Goal: Find specific page/section: Find specific page/section

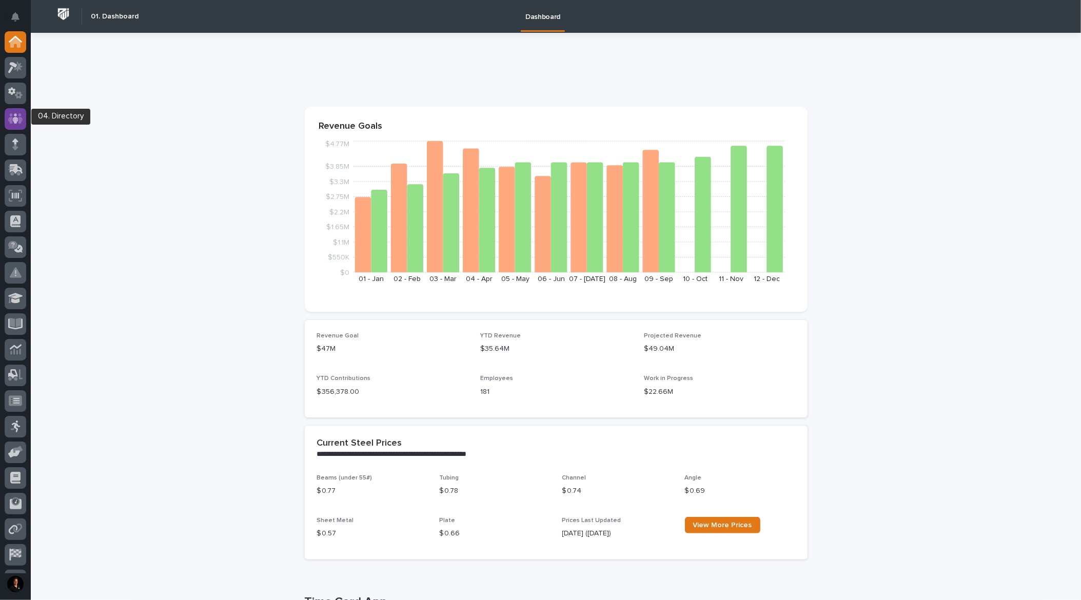
click at [15, 118] on icon at bounding box center [15, 119] width 15 height 12
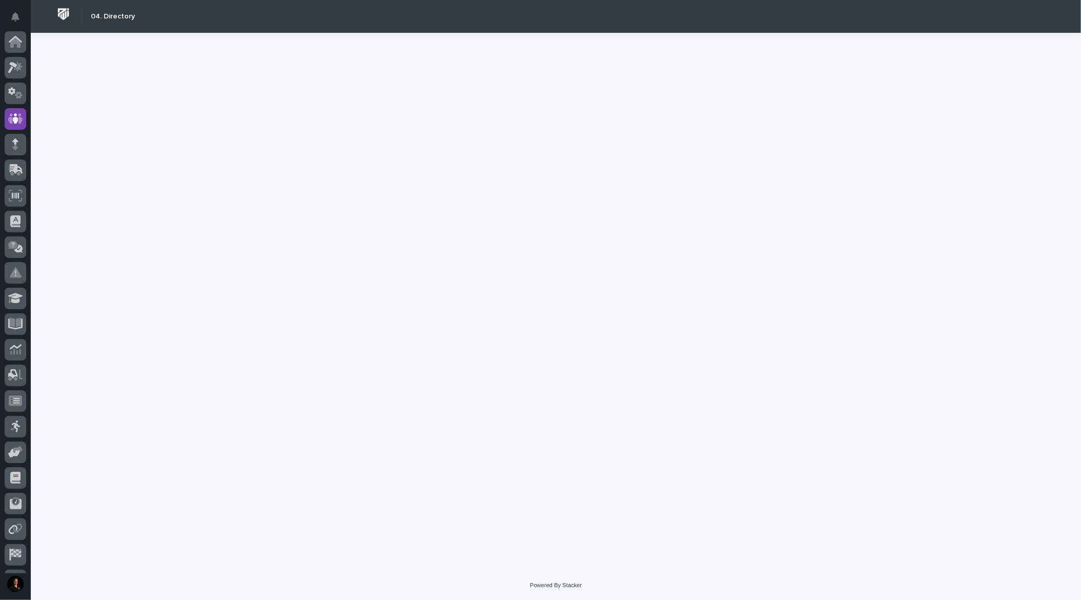
scroll to position [50, 0]
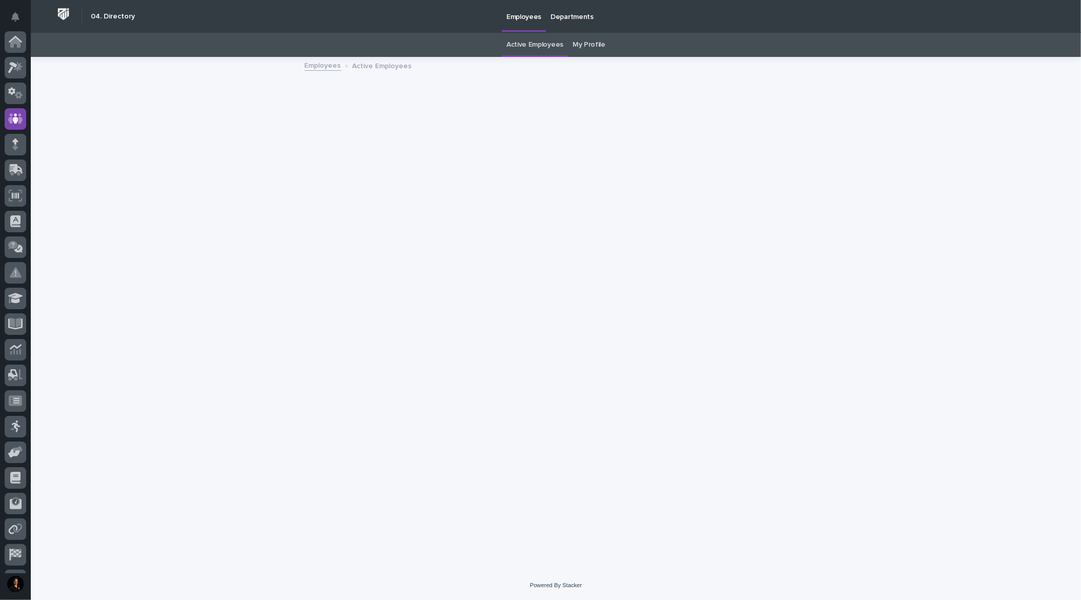
scroll to position [50, 0]
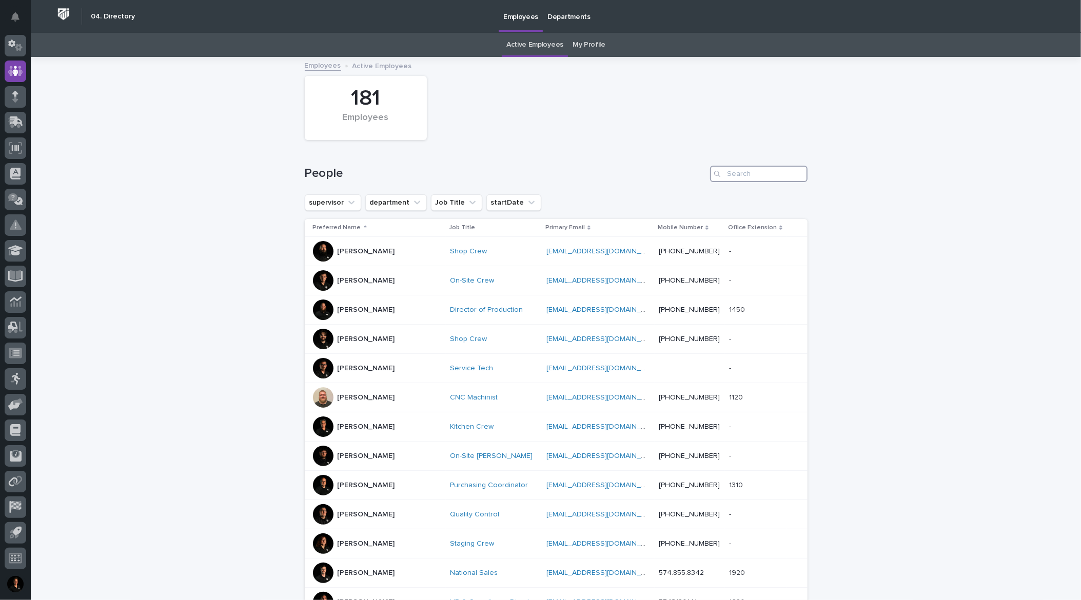
click at [733, 182] on input "Search" at bounding box center [759, 174] width 98 height 16
paste input "[PERSON_NAME]"
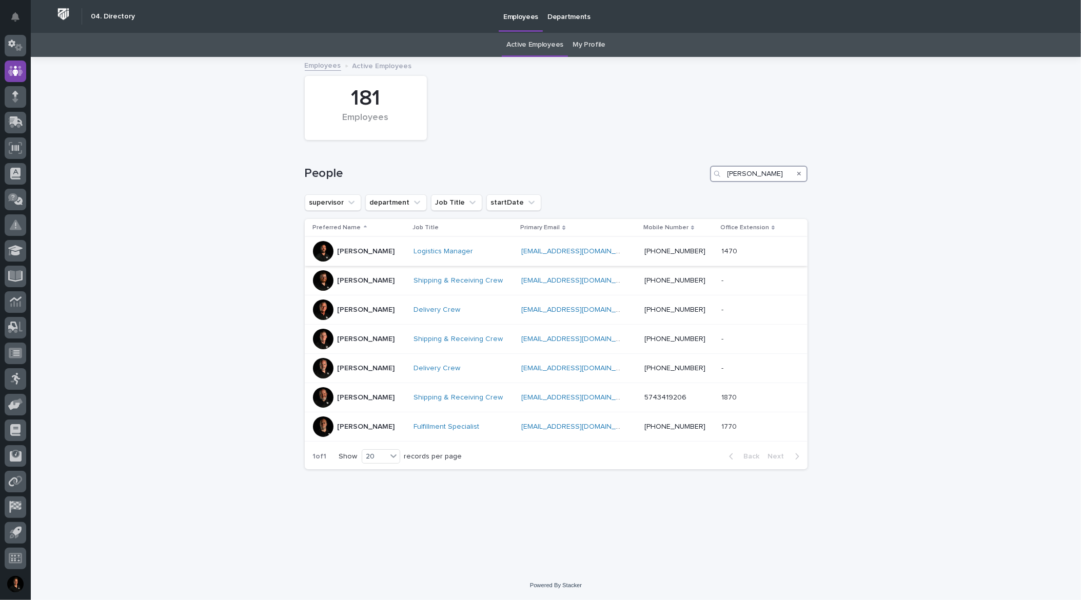
type input "[PERSON_NAME]"
click at [359, 256] on p "[PERSON_NAME]" at bounding box center [366, 251] width 57 height 9
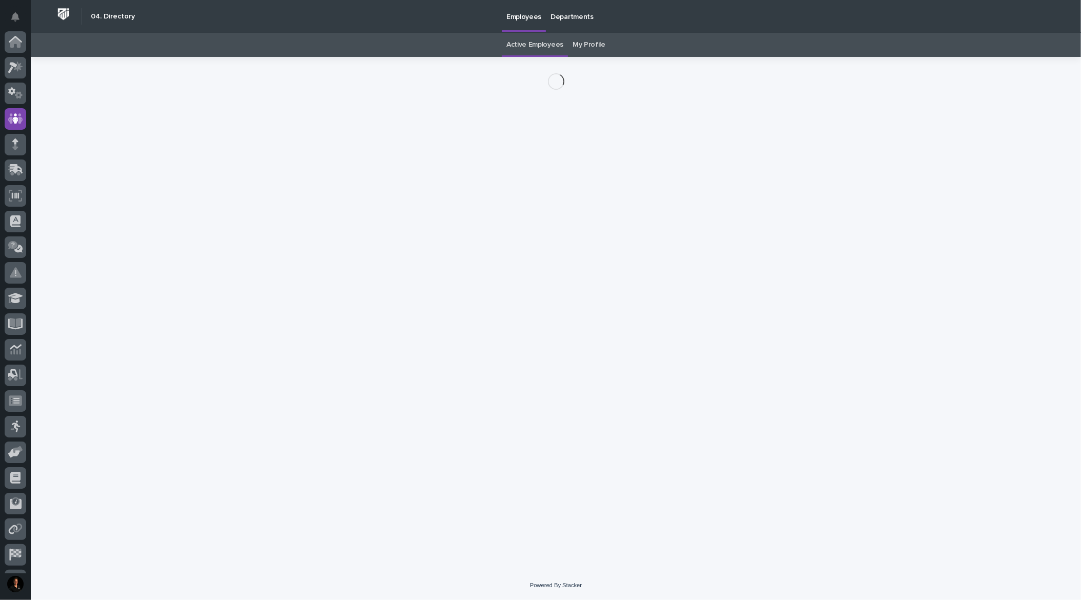
scroll to position [50, 0]
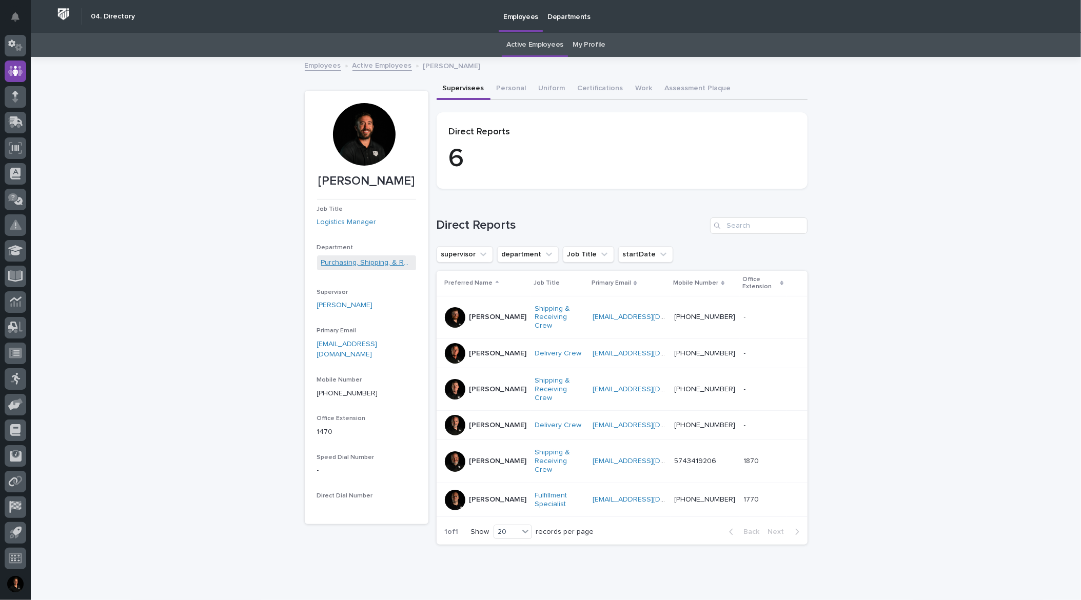
click at [344, 268] on link "Purchasing, Shipping, & Receiving" at bounding box center [366, 263] width 91 height 11
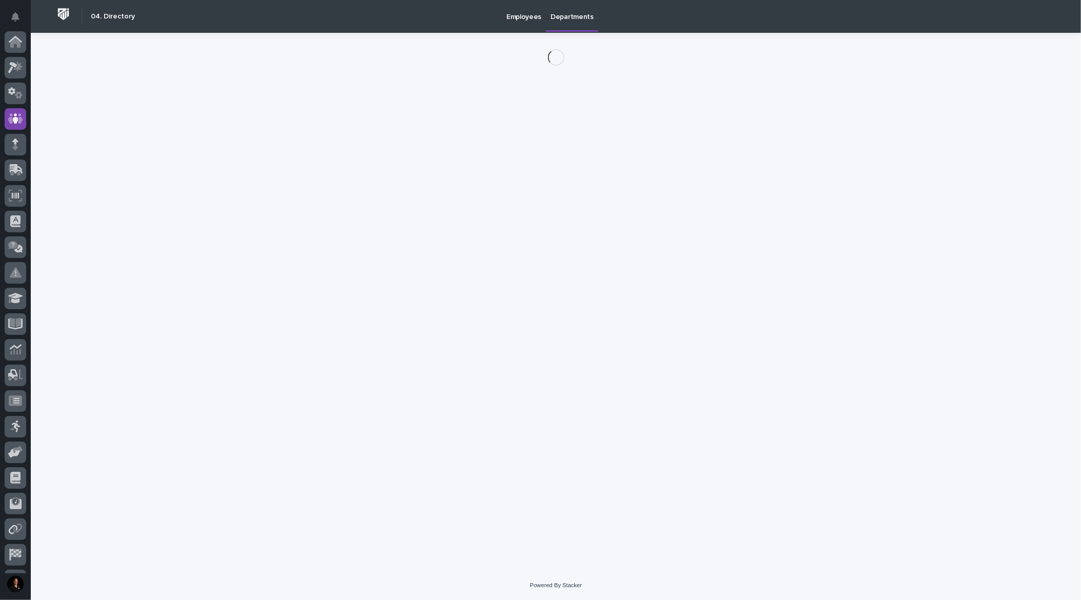
scroll to position [50, 0]
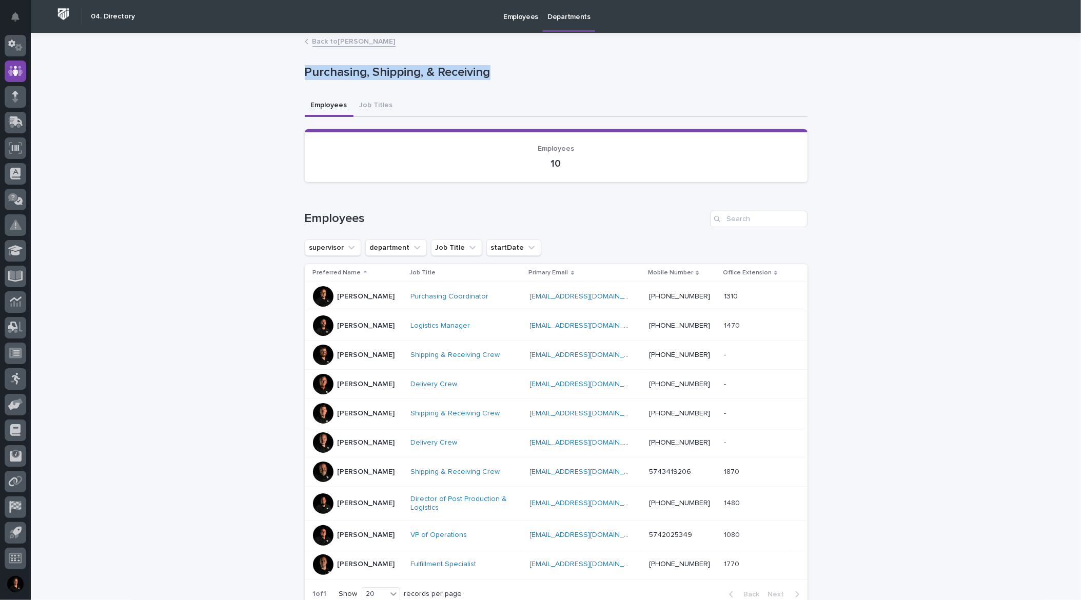
drag, startPoint x: 303, startPoint y: 79, endPoint x: 552, endPoint y: 85, distance: 249.0
click at [549, 80] on p "Purchasing, Shipping, & Receiving" at bounding box center [554, 72] width 499 height 15
copy p "Purchasing, Shipping, & Receiving"
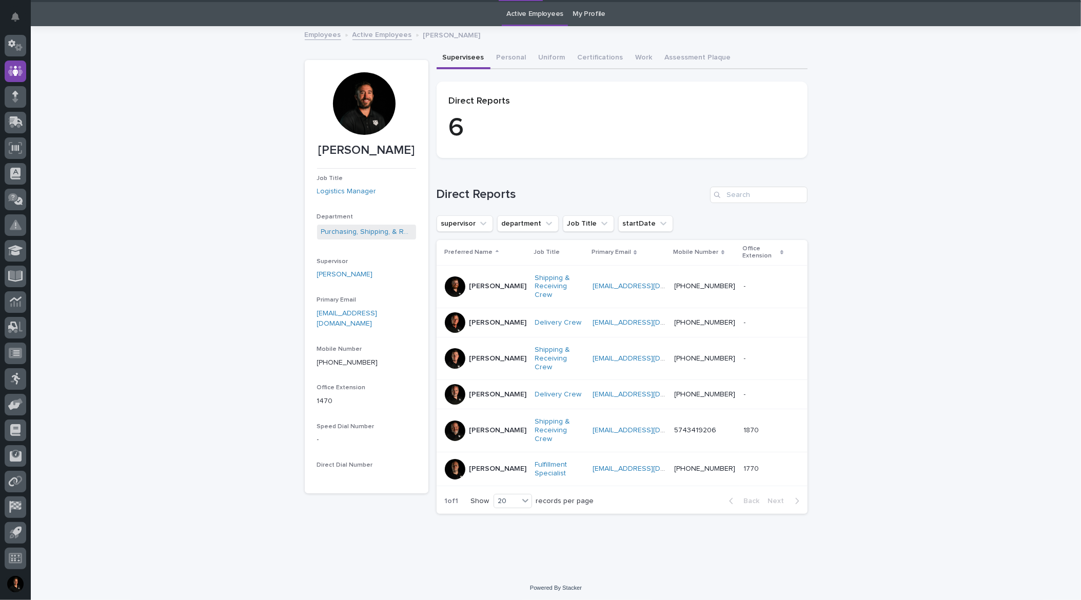
scroll to position [32, 0]
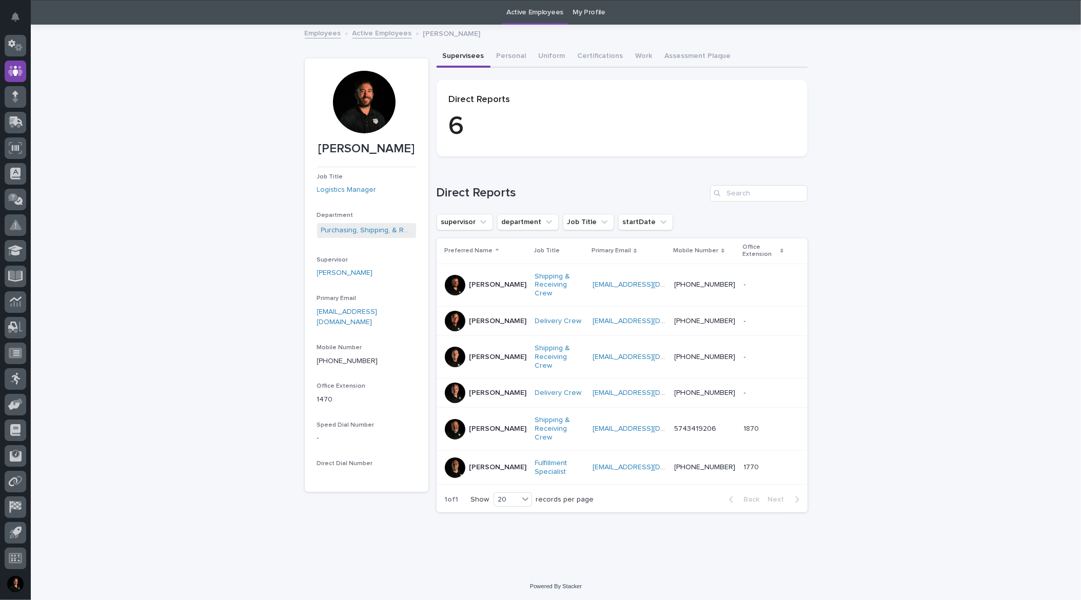
click at [360, 119] on div at bounding box center [364, 102] width 63 height 63
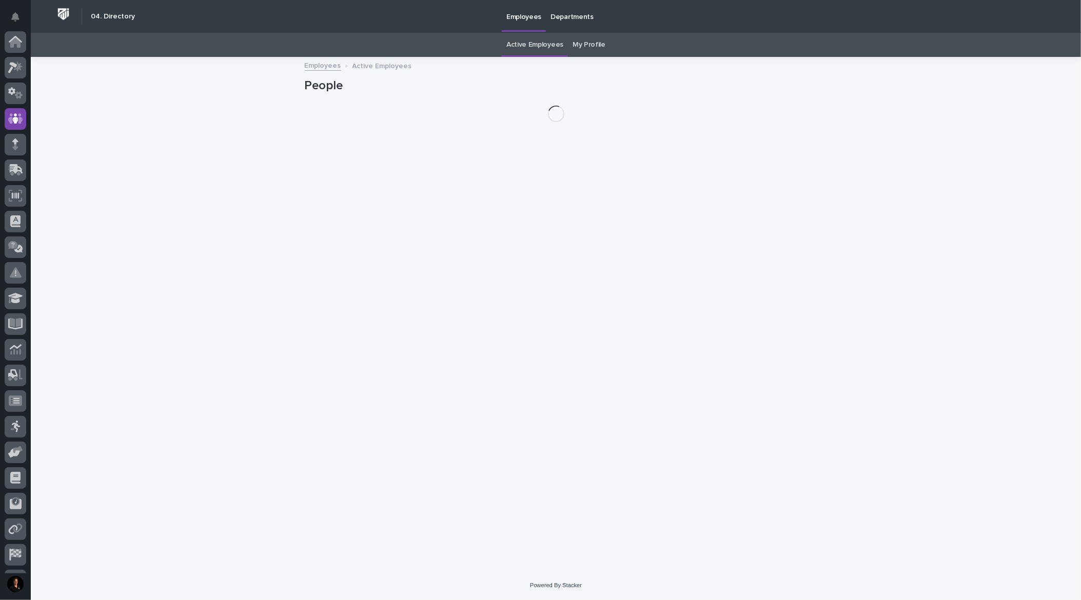
scroll to position [50, 0]
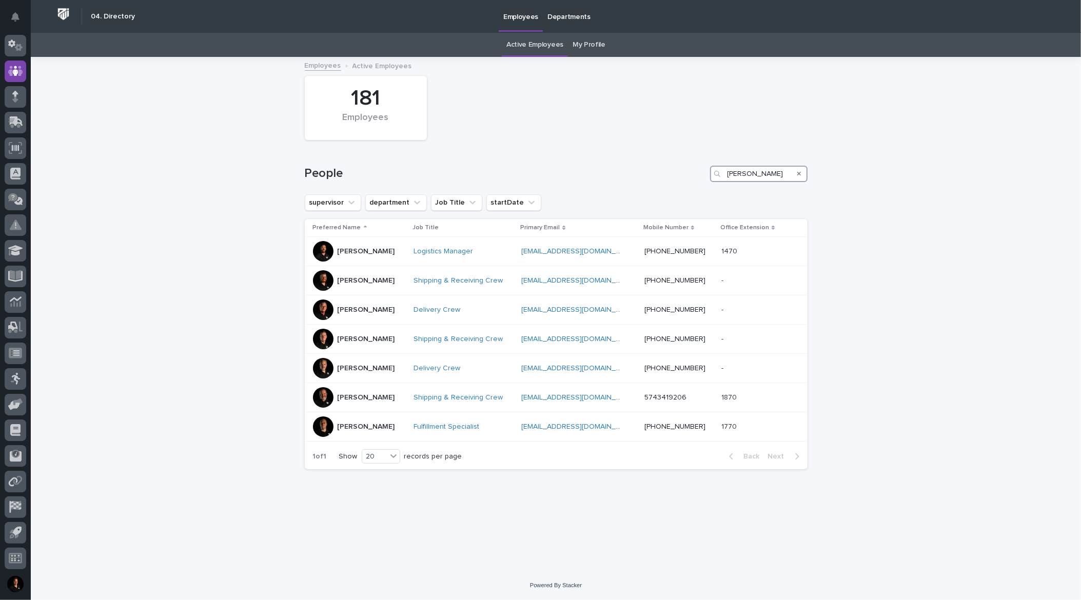
click at [770, 182] on input "[PERSON_NAME]" at bounding box center [759, 174] width 98 height 16
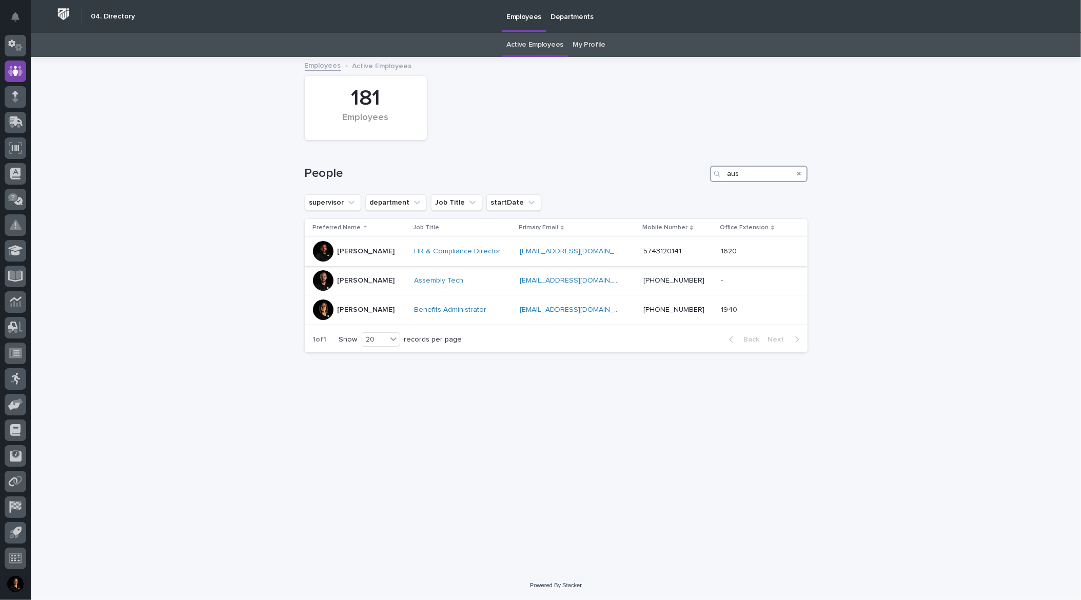
type input "aus"
click at [382, 256] on p "[PERSON_NAME]" at bounding box center [366, 251] width 57 height 9
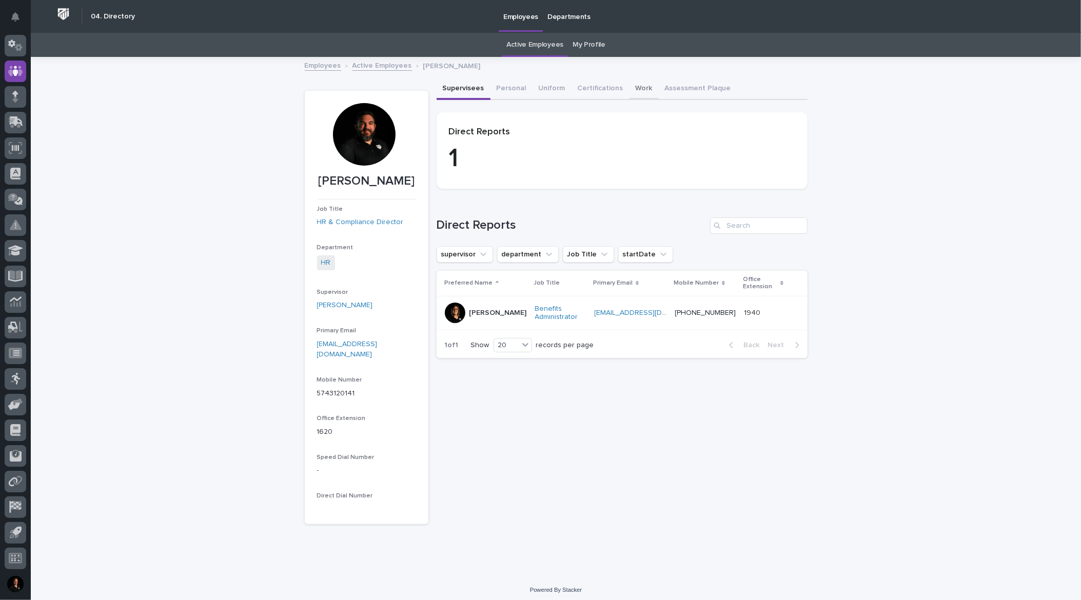
click at [659, 97] on button "Work" at bounding box center [644, 90] width 29 height 22
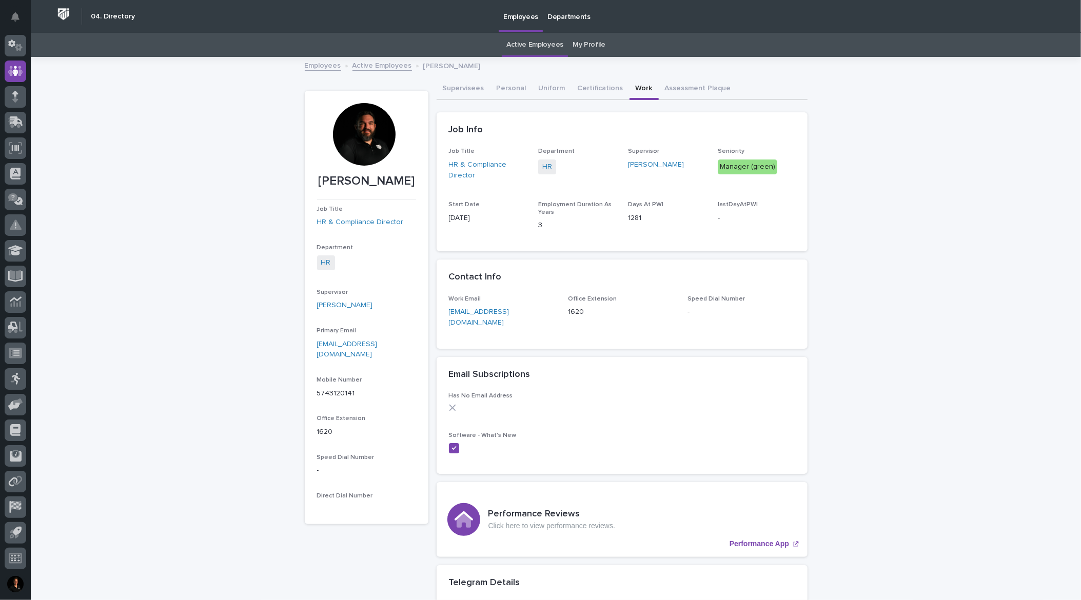
drag, startPoint x: 644, startPoint y: 172, endPoint x: 677, endPoint y: 228, distance: 65.6
click at [658, 178] on div "Supervisor [PERSON_NAME]" at bounding box center [666, 163] width 77 height 30
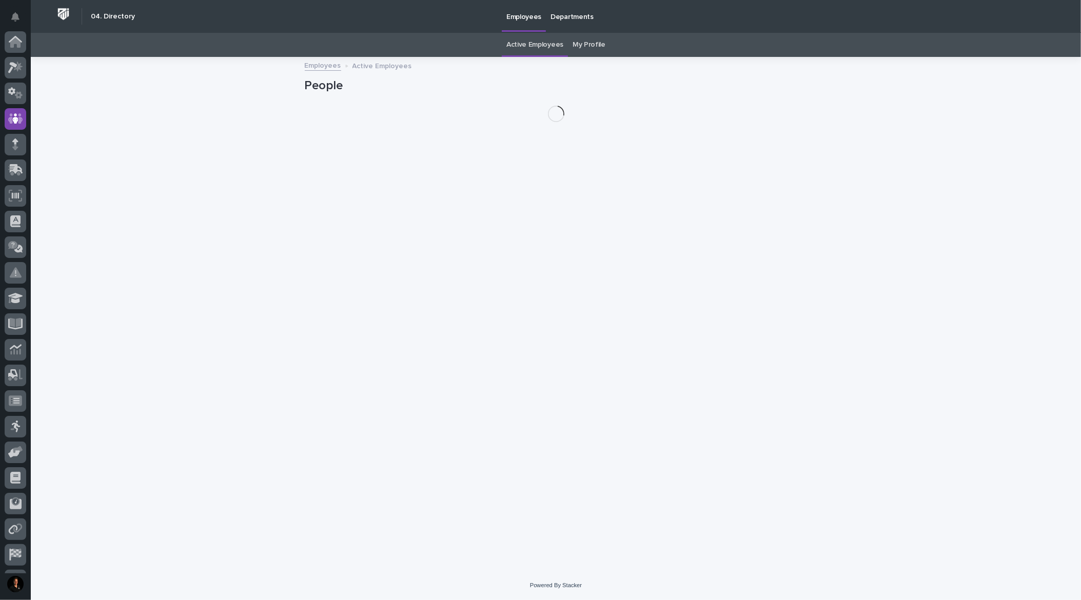
scroll to position [50, 0]
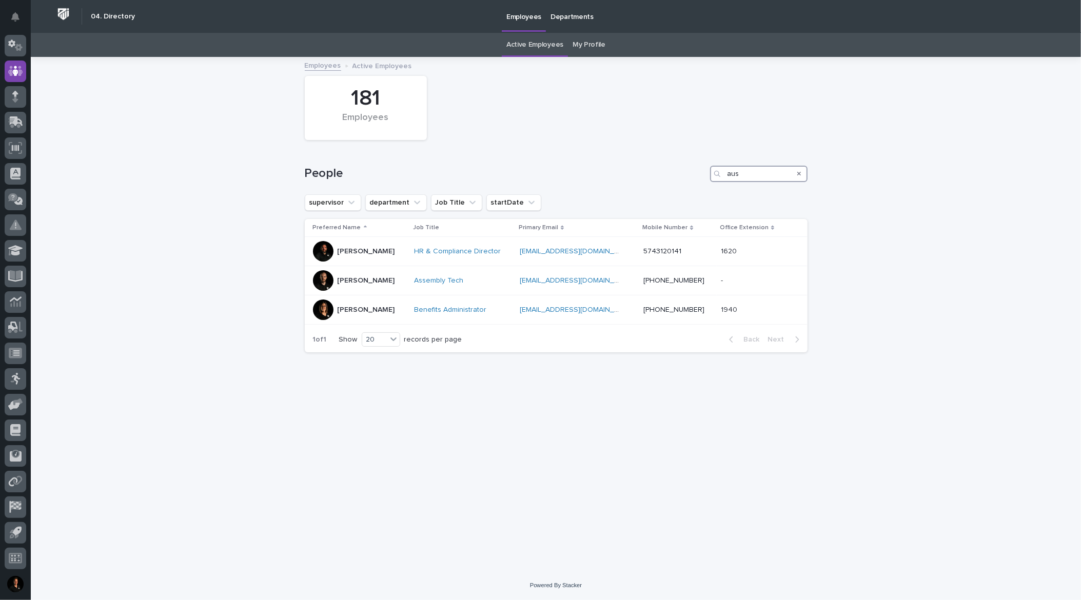
click at [744, 180] on input "aus" at bounding box center [759, 174] width 98 height 16
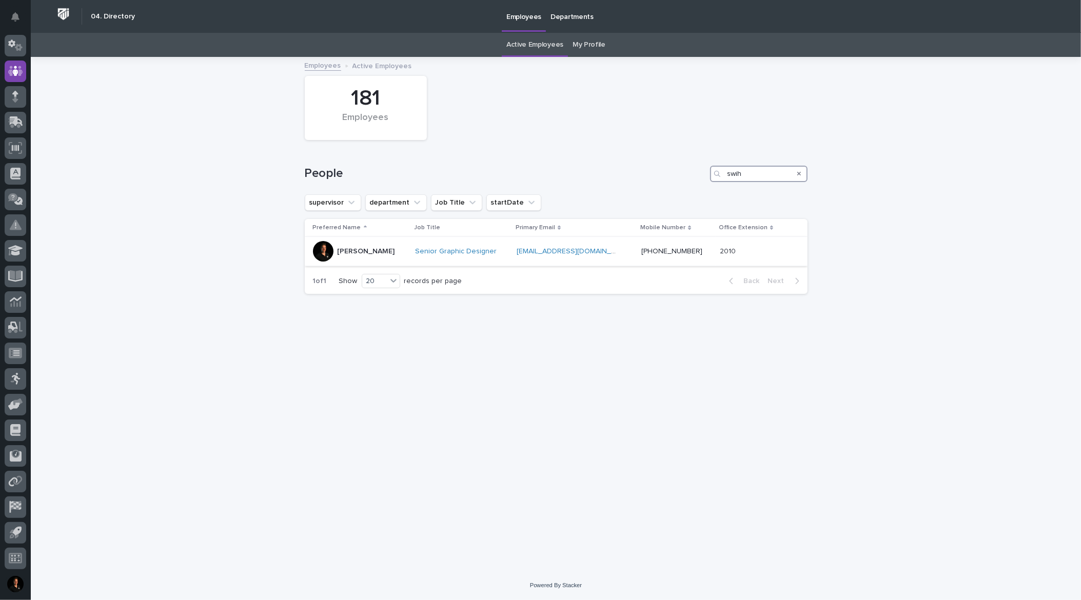
type input "swih"
click at [356, 256] on p "[PERSON_NAME]" at bounding box center [366, 251] width 57 height 9
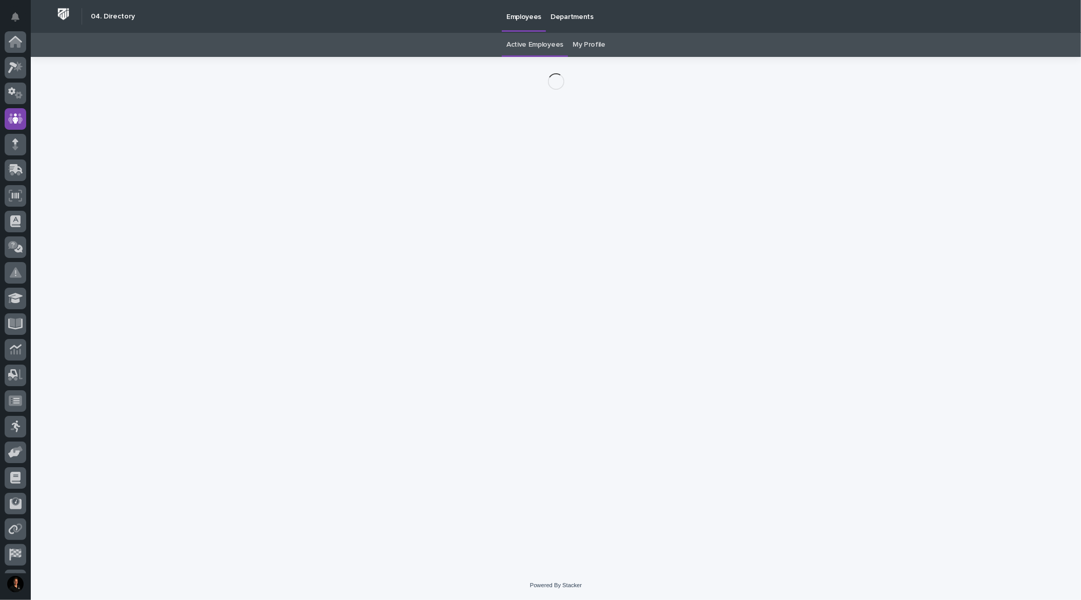
scroll to position [50, 0]
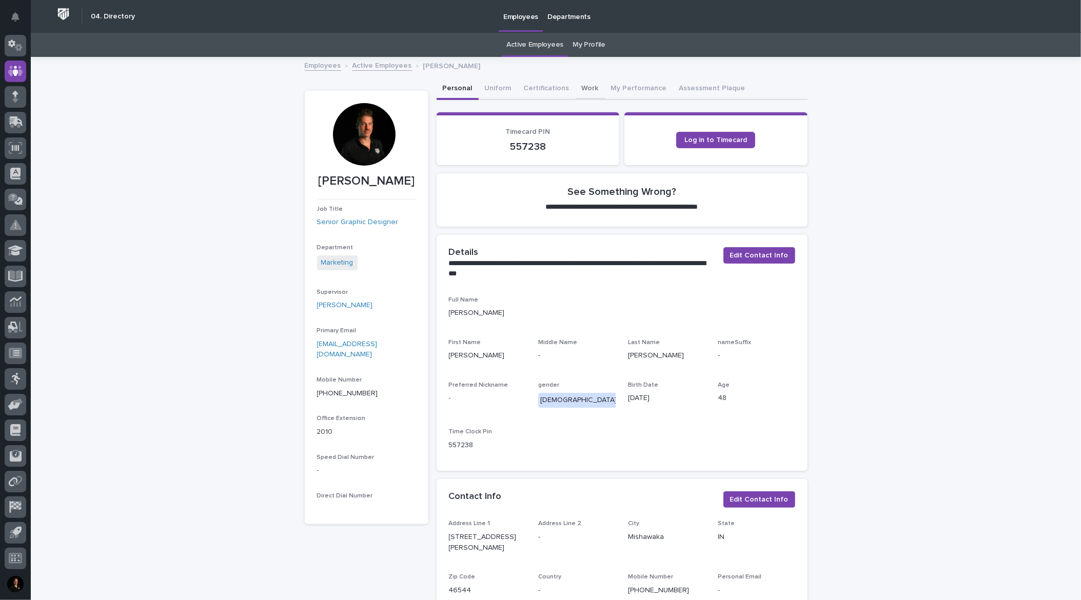
click at [605, 100] on button "Work" at bounding box center [590, 90] width 29 height 22
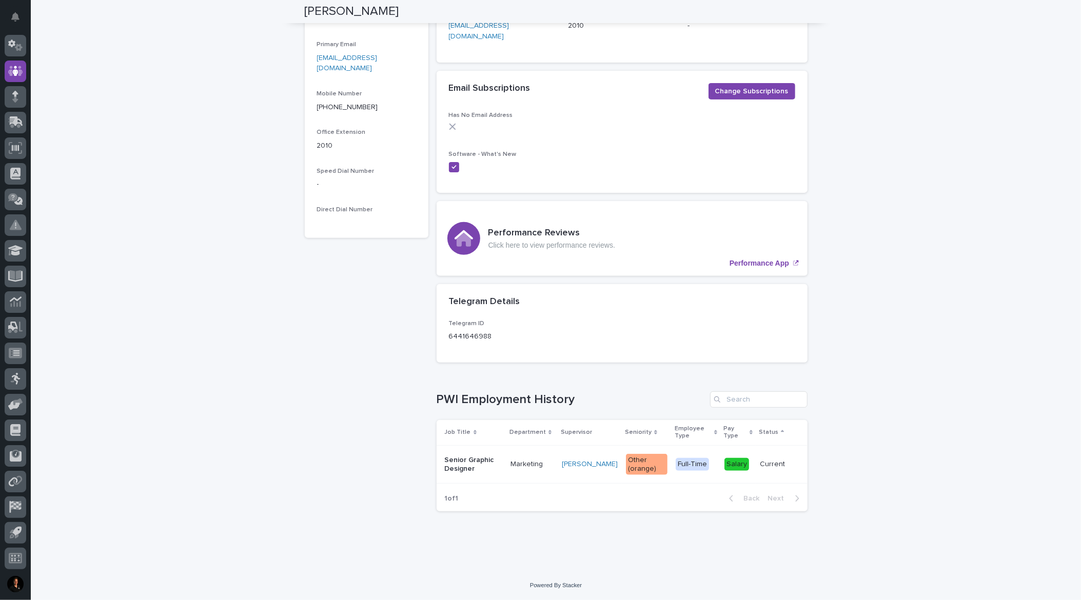
scroll to position [466, 0]
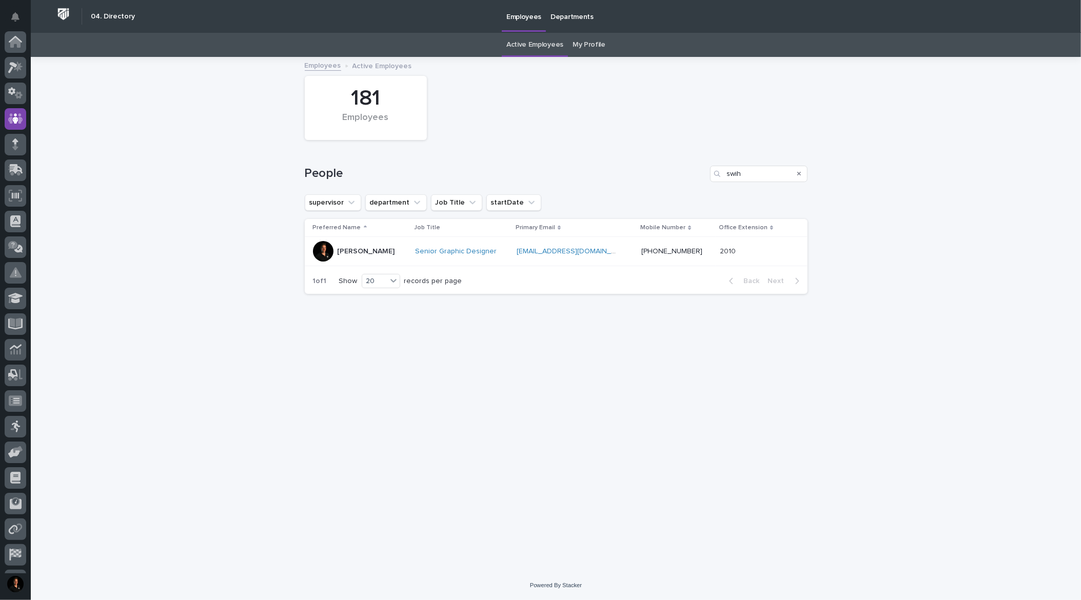
scroll to position [50, 0]
type input "aus"
